Goal: Complete application form

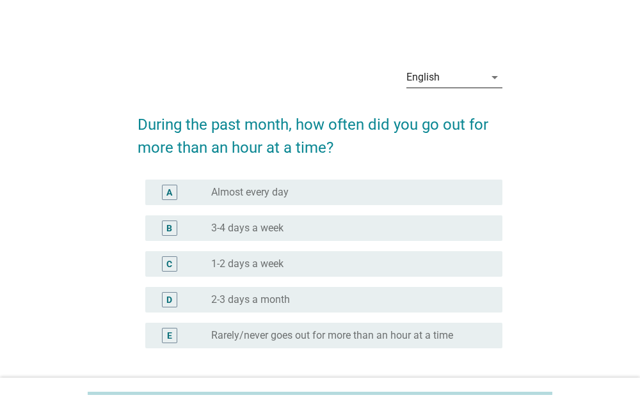
click at [481, 79] on div "English" at bounding box center [445, 77] width 78 height 20
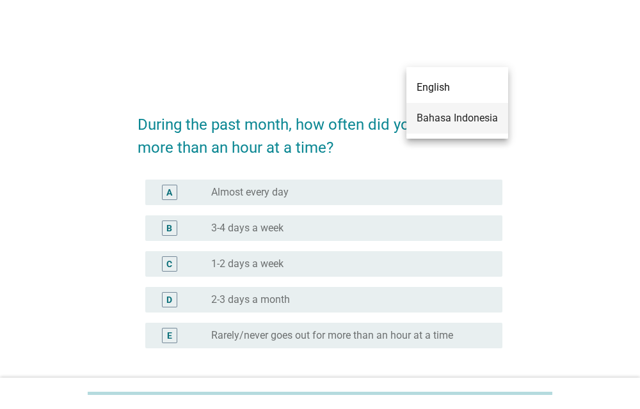
click at [455, 116] on div "Bahasa Indonesia" at bounding box center [456, 118] width 81 height 15
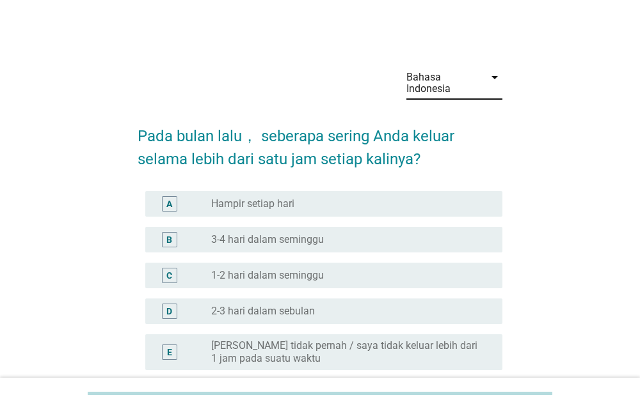
click at [429, 201] on div "radio_button_unchecked Hampir setiap hari" at bounding box center [346, 204] width 271 height 13
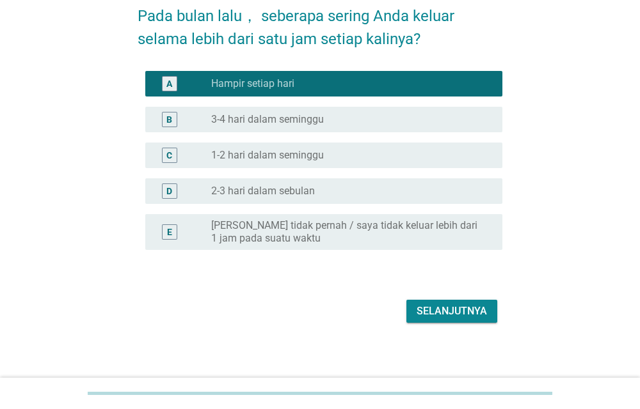
scroll to position [125, 0]
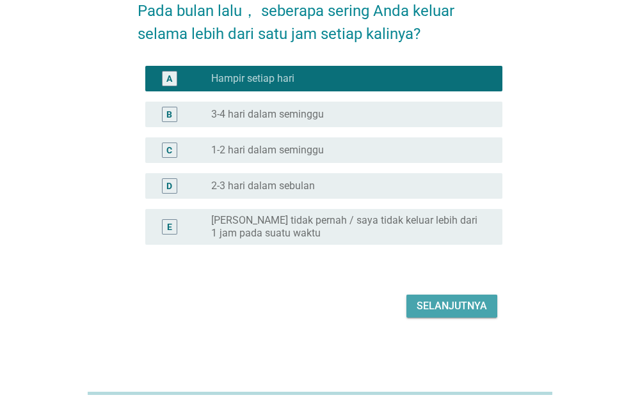
click at [455, 303] on div "Selanjutnya" at bounding box center [451, 306] width 70 height 15
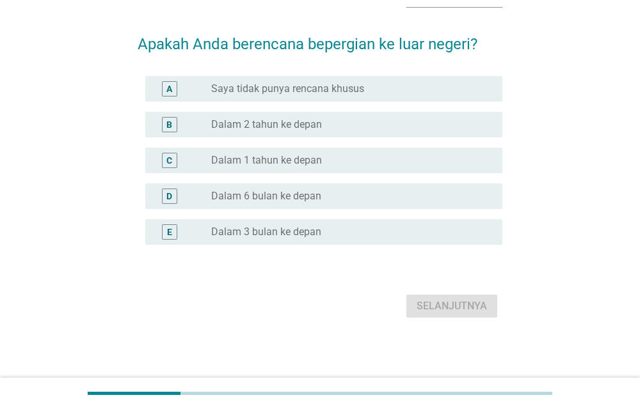
scroll to position [0, 0]
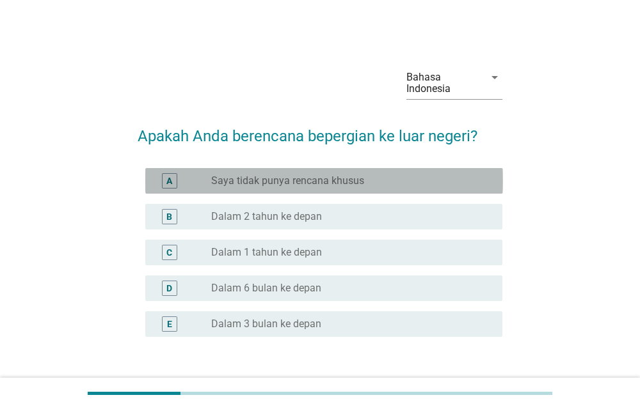
click at [300, 178] on label "Saya tidak punya rencana khusus" at bounding box center [287, 181] width 153 height 13
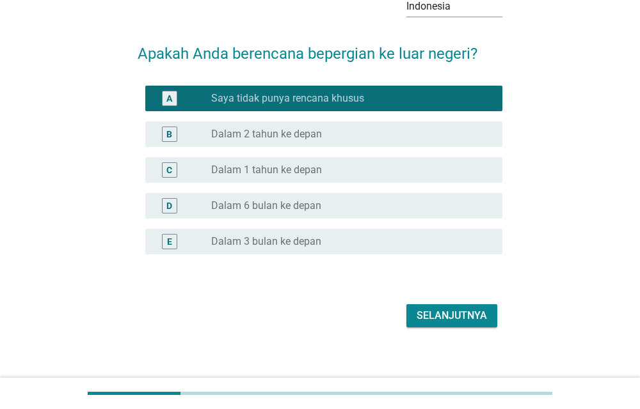
scroll to position [92, 0]
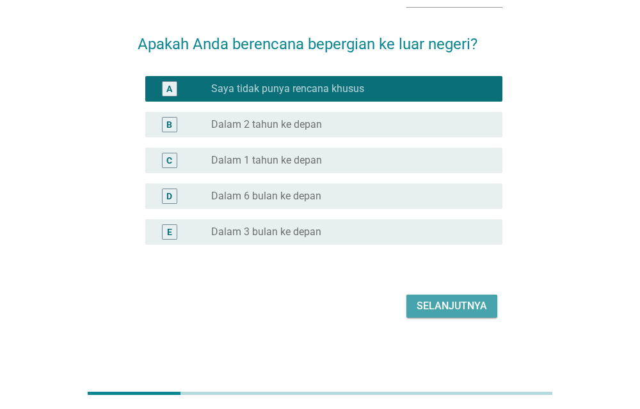
click at [450, 304] on div "Selanjutnya" at bounding box center [451, 306] width 70 height 15
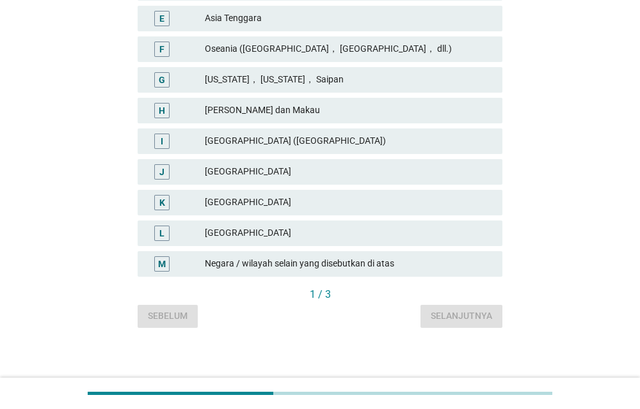
scroll to position [365, 0]
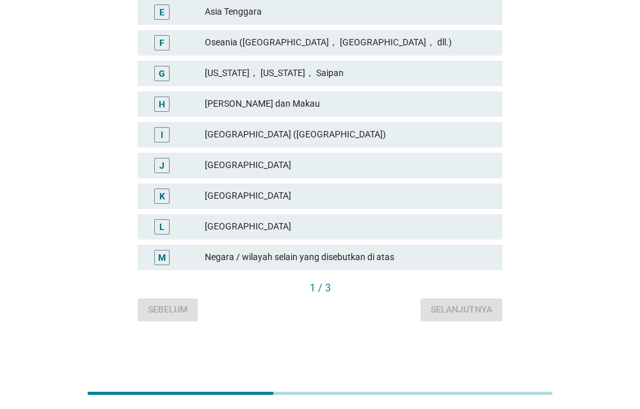
click at [441, 253] on div "Negara / wilayah selain yang disebutkan di atas" at bounding box center [348, 257] width 287 height 15
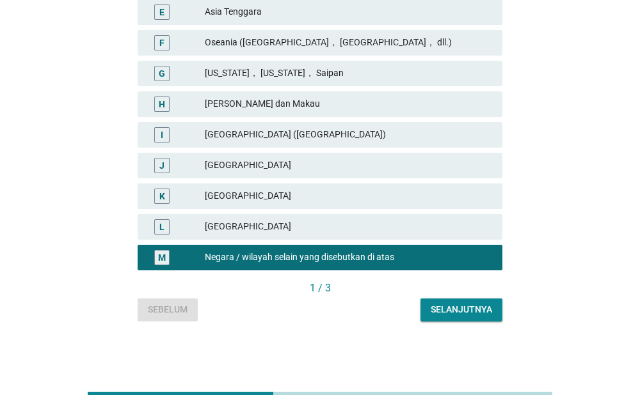
click at [447, 309] on div "Selanjutnya" at bounding box center [460, 309] width 61 height 13
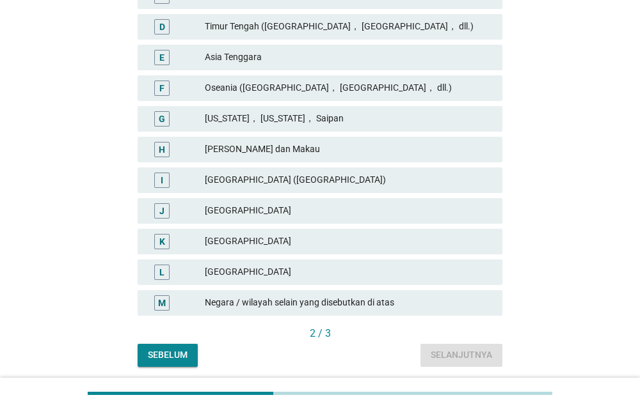
scroll to position [326, 0]
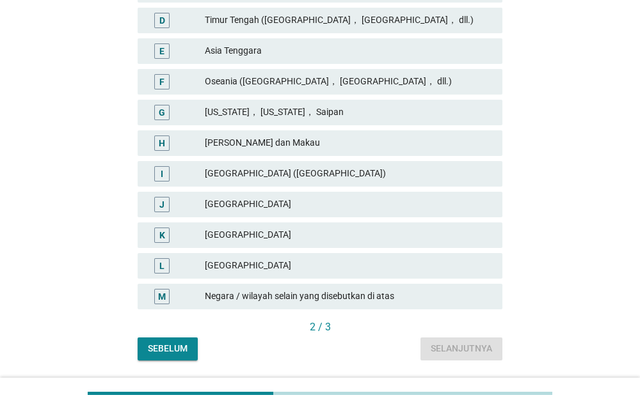
click at [294, 235] on div "[GEOGRAPHIC_DATA]" at bounding box center [348, 235] width 287 height 15
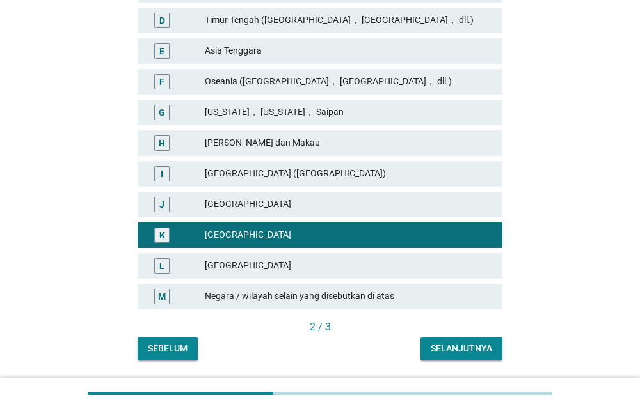
click at [448, 347] on div "Selanjutnya" at bounding box center [460, 348] width 61 height 13
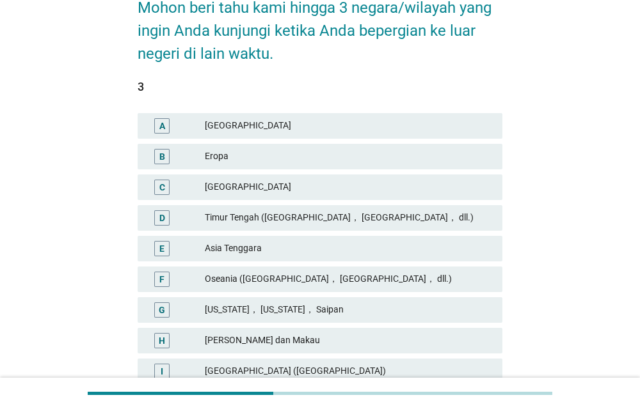
scroll to position [130, 0]
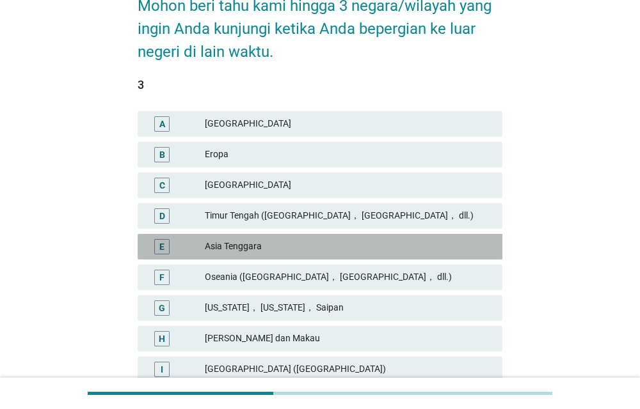
click at [359, 248] on div "Asia Tenggara" at bounding box center [348, 246] width 287 height 15
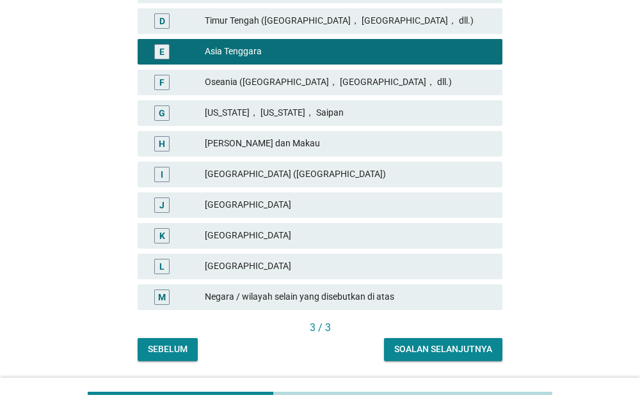
scroll to position [326, 0]
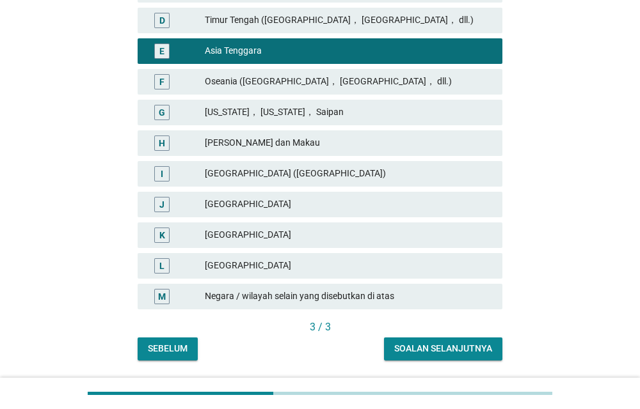
click at [443, 343] on div "Soalan selanjutnya" at bounding box center [443, 348] width 98 height 13
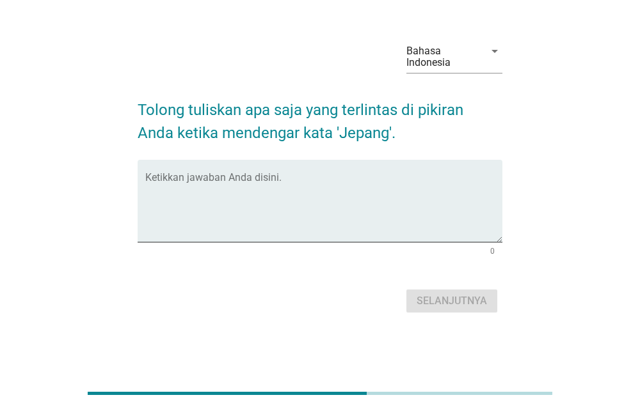
scroll to position [0, 0]
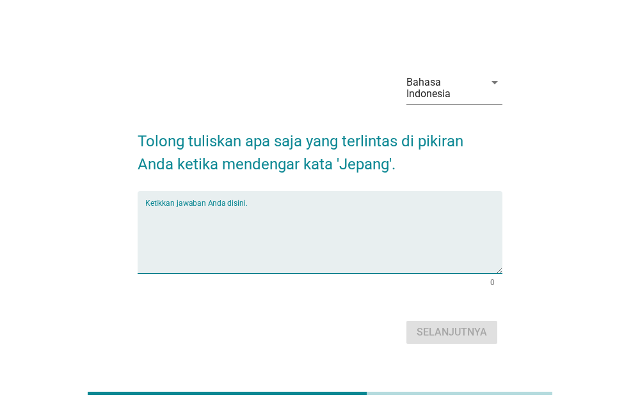
click at [312, 211] on textarea "Ketikkan jawaban Anda disini." at bounding box center [323, 240] width 357 height 67
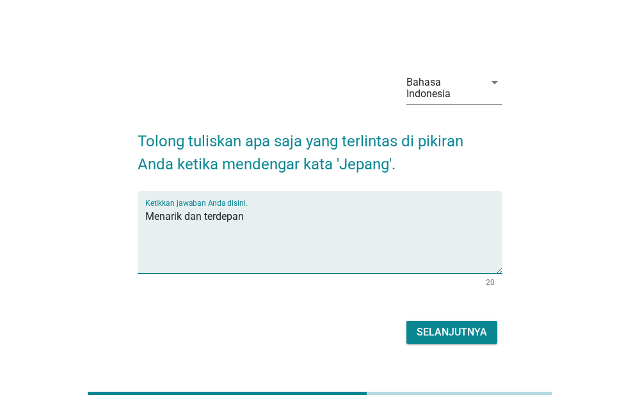
type textarea "Menarik dan terdepan"
click at [432, 333] on div "Selanjutnya" at bounding box center [451, 332] width 70 height 15
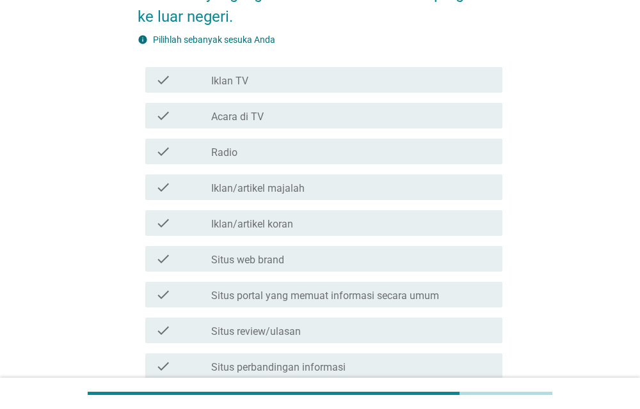
scroll to position [196, 0]
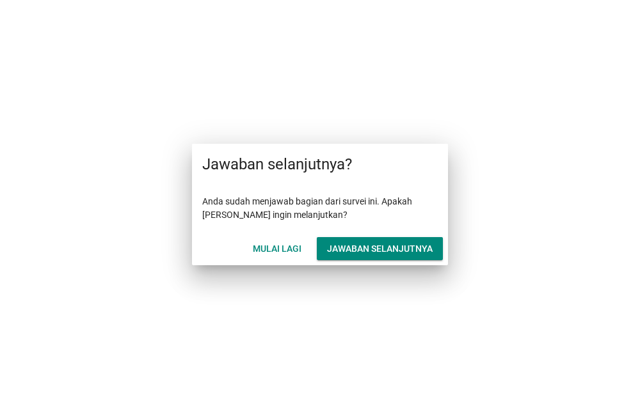
click at [394, 248] on div "Jawaban selanjutnya" at bounding box center [380, 248] width 106 height 13
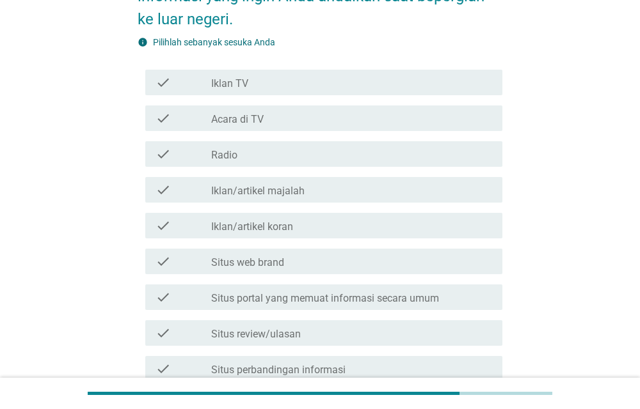
scroll to position [196, 0]
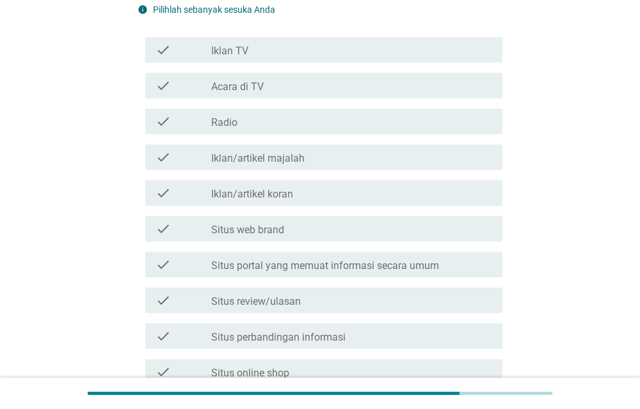
click at [451, 265] on div "check_box_outline_blank Situs portal yang memuat informasi secara umum" at bounding box center [351, 264] width 281 height 15
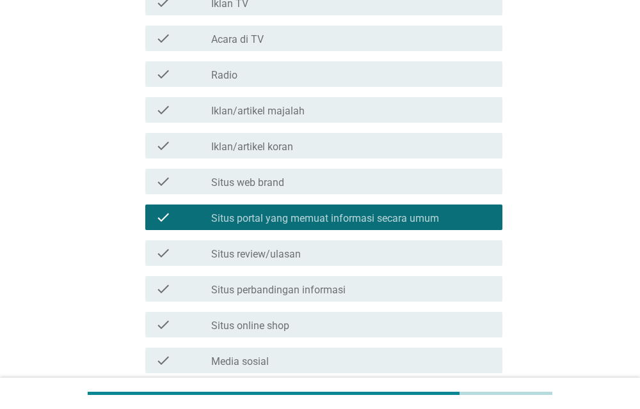
scroll to position [326, 0]
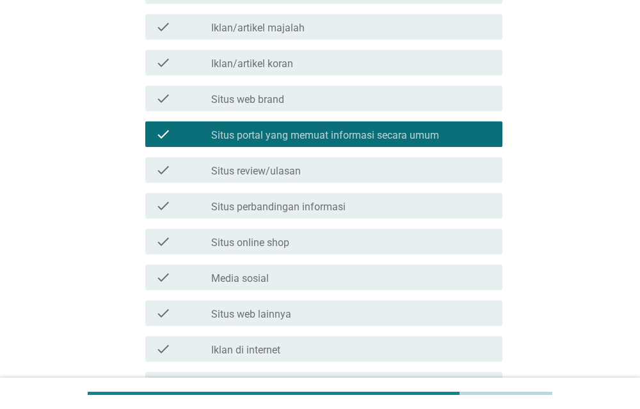
click at [453, 206] on div "check_box_outline_blank Situs perbandingan informasi" at bounding box center [351, 205] width 281 height 15
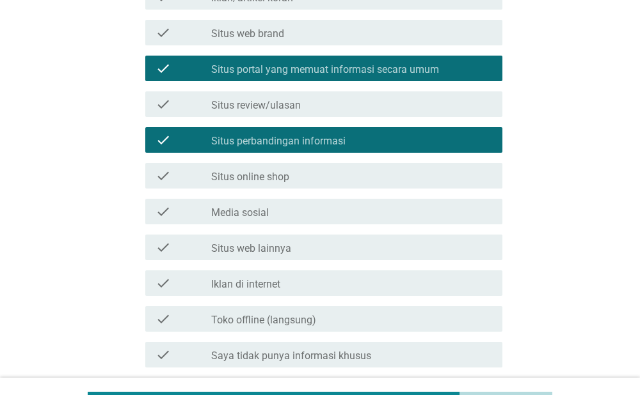
scroll to position [457, 0]
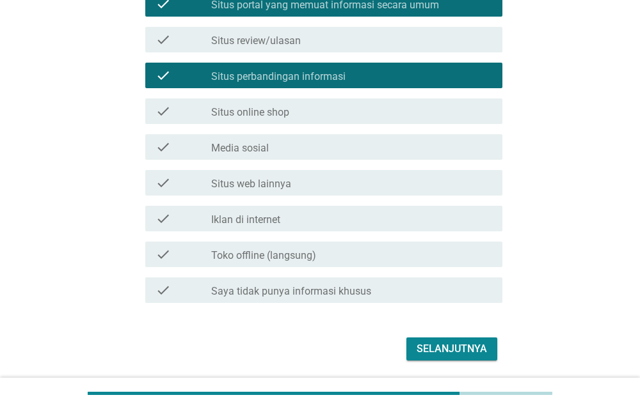
click at [420, 143] on div "check_box_outline_blank Media sosial" at bounding box center [351, 146] width 281 height 15
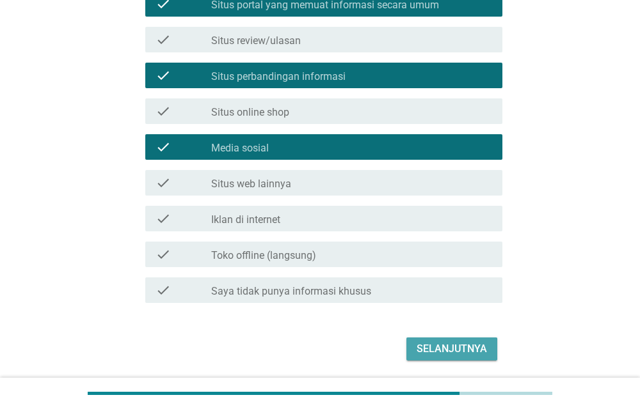
click at [474, 343] on div "Selanjutnya" at bounding box center [451, 349] width 70 height 15
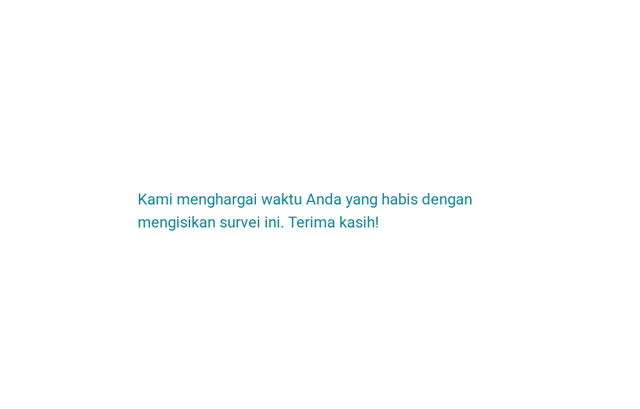
scroll to position [0, 0]
